Goal: Book appointment/travel/reservation

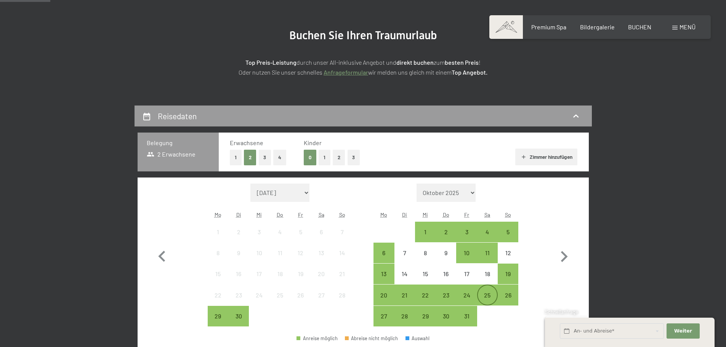
click at [489, 292] on div "25" at bounding box center [487, 301] width 19 height 19
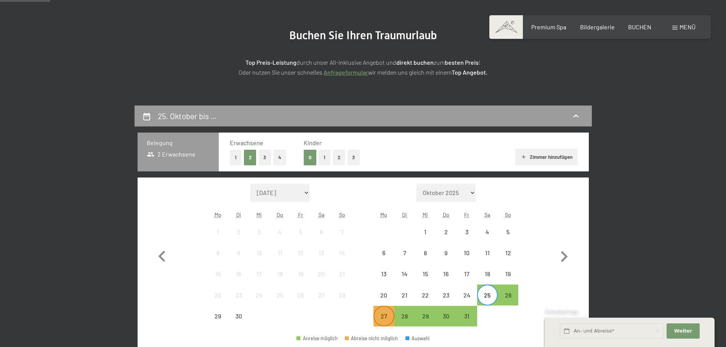
click at [379, 313] on div "27" at bounding box center [383, 322] width 19 height 19
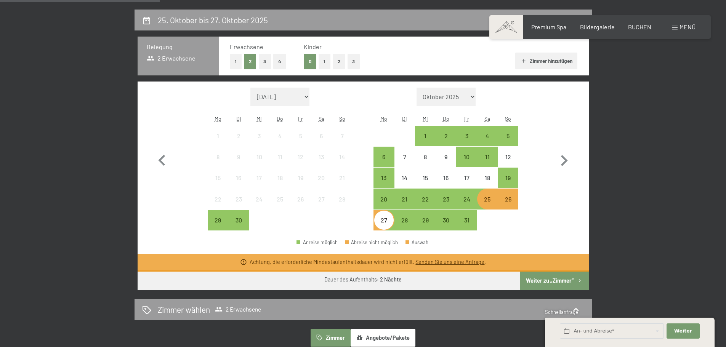
scroll to position [190, 0]
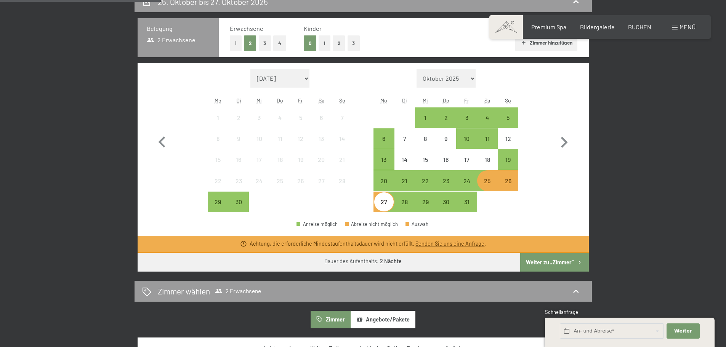
click at [440, 240] on link "Senden Sie uns eine Anfrage" at bounding box center [449, 243] width 69 height 6
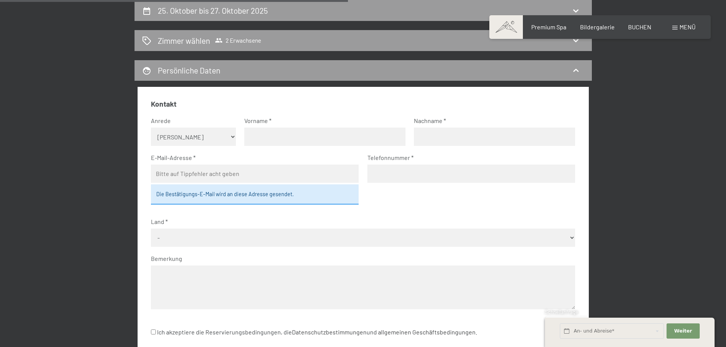
click at [171, 136] on select "Keine Angabe Frau [PERSON_NAME]" at bounding box center [193, 137] width 85 height 18
select select "m"
click at [151, 128] on select "Keine Angabe Frau [PERSON_NAME]" at bounding box center [193, 137] width 85 height 18
click at [271, 139] on input "text" at bounding box center [324, 137] width 161 height 18
type input "[PERSON_NAME]"
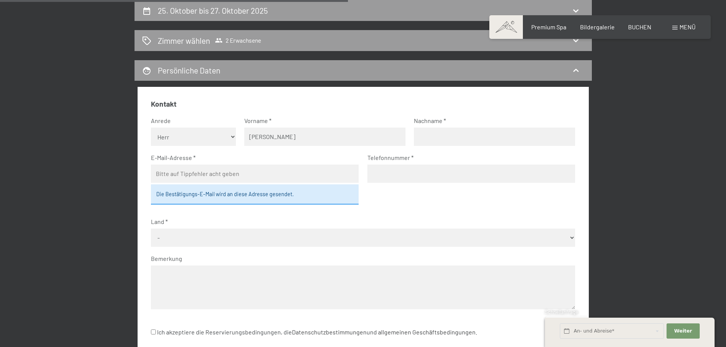
type input "[PERSON_NAME]"
type input "[EMAIL_ADDRESS][PERSON_NAME][DOMAIN_NAME]"
type input "03804666674"
select select "ITA"
drag, startPoint x: 376, startPoint y: 173, endPoint x: 353, endPoint y: 174, distance: 22.5
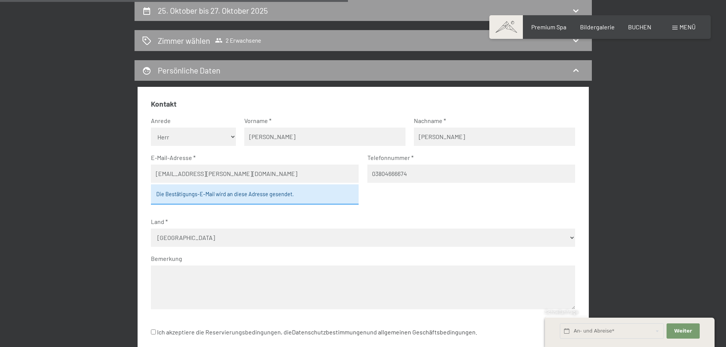
click at [358, 174] on fieldset "Kontakt Anrede [PERSON_NAME] Frau [PERSON_NAME] Vorname [PERSON_NAME] [PERSON_N…" at bounding box center [363, 209] width 424 height 220
type input "3804666674"
click at [225, 193] on div "Die Bestätigungs-E-Mail wird an diese Adresse gesendet." at bounding box center [255, 194] width 208 height 20
click at [224, 194] on div "Die Bestätigungs-E-Mail wird an diese Adresse gesendet." at bounding box center [255, 194] width 208 height 20
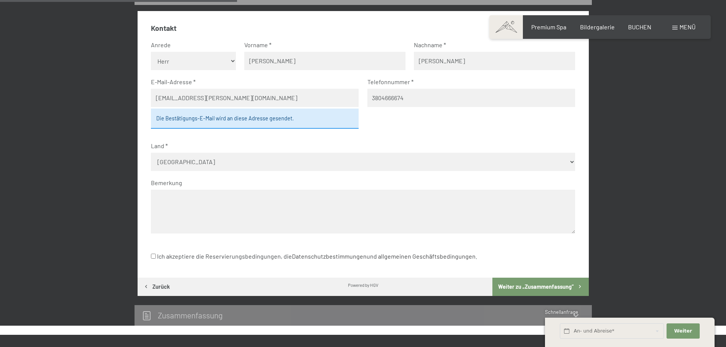
scroll to position [258, 0]
click at [183, 201] on textarea at bounding box center [363, 211] width 424 height 44
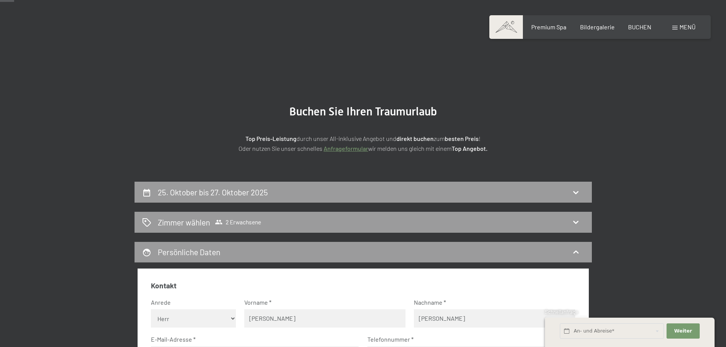
scroll to position [38, 0]
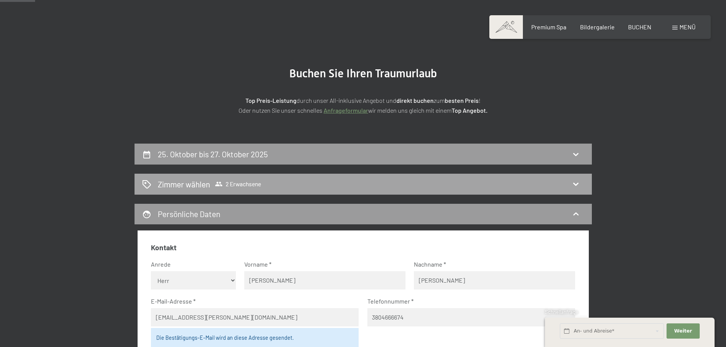
type textarea "Guten Morgen, wir würden vom 25.10.-"
click at [579, 183] on icon at bounding box center [575, 183] width 9 height 9
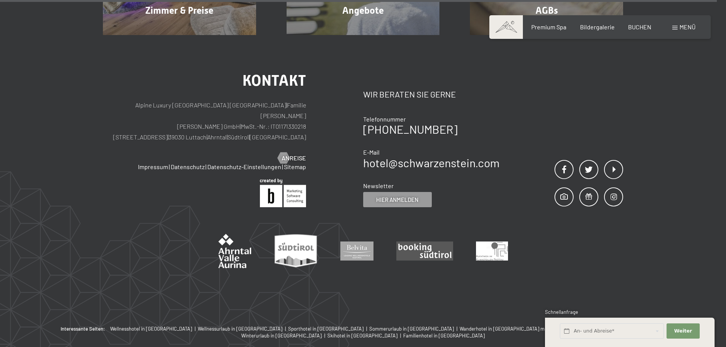
scroll to position [601, 0]
